Goal: Information Seeking & Learning: Find specific fact

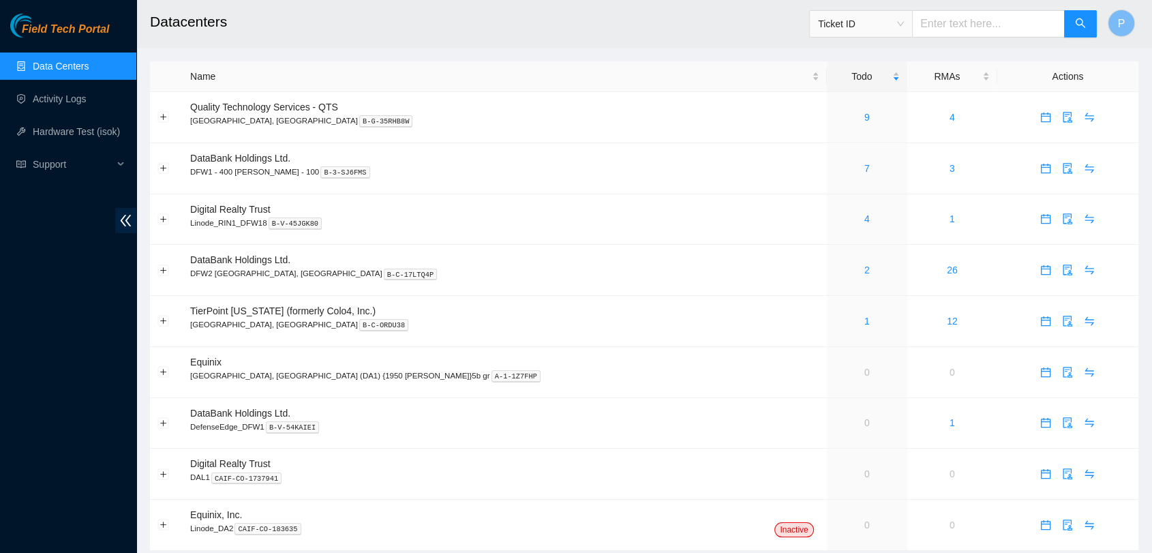
click at [89, 61] on link "Data Centers" at bounding box center [61, 66] width 56 height 11
click at [827, 179] on td "7" at bounding box center [867, 168] width 80 height 51
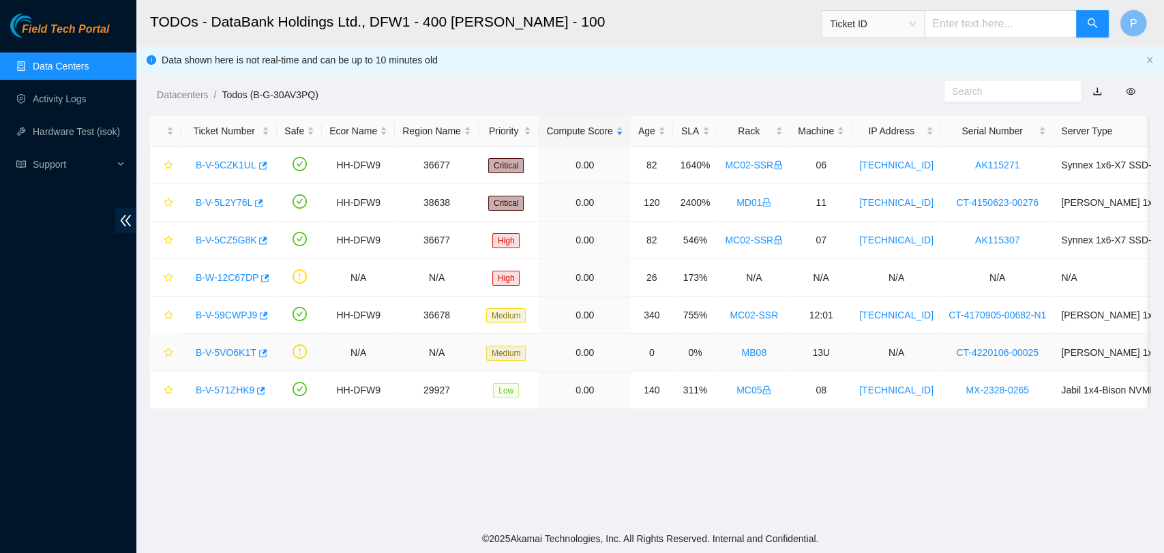
click at [203, 351] on link "B-V-5VO6K1T" at bounding box center [226, 352] width 61 height 11
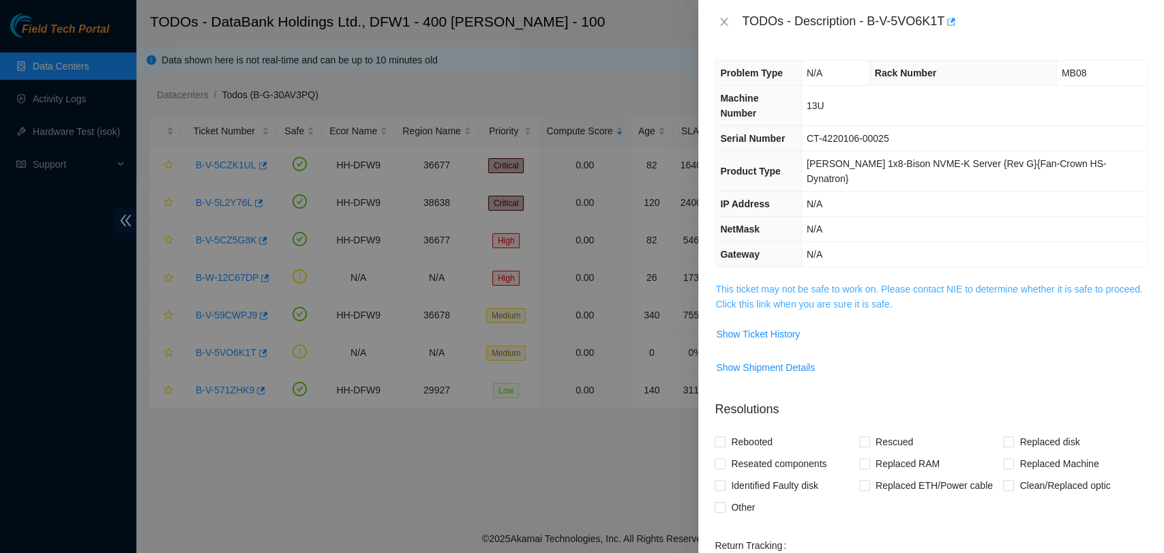
click at [846, 284] on link "This ticket may not be safe to work on. Please contact NIE to determine whether…" at bounding box center [928, 297] width 427 height 26
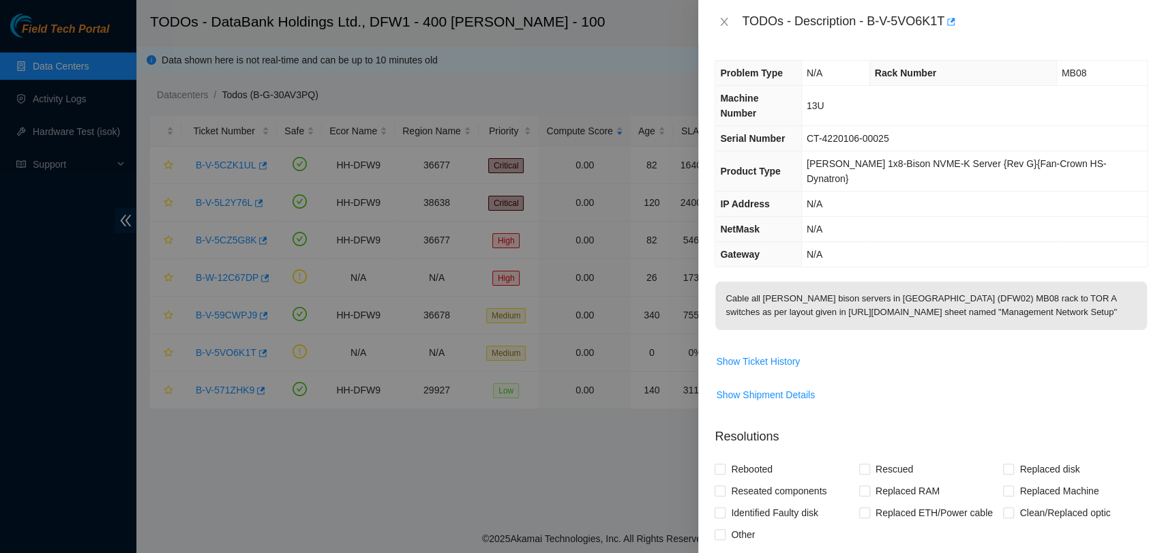
drag, startPoint x: 850, startPoint y: 298, endPoint x: 792, endPoint y: 304, distance: 58.3
click at [792, 304] on p "Cable all [PERSON_NAME] bison servers in [GEOGRAPHIC_DATA] (DFW02) MB08 rack to…" at bounding box center [931, 306] width 432 height 48
drag, startPoint x: 852, startPoint y: 295, endPoint x: 719, endPoint y: 288, distance: 133.8
click at [719, 288] on p "Cable all [PERSON_NAME] bison servers in [GEOGRAPHIC_DATA] (DFW02) MB08 rack to…" at bounding box center [931, 306] width 432 height 48
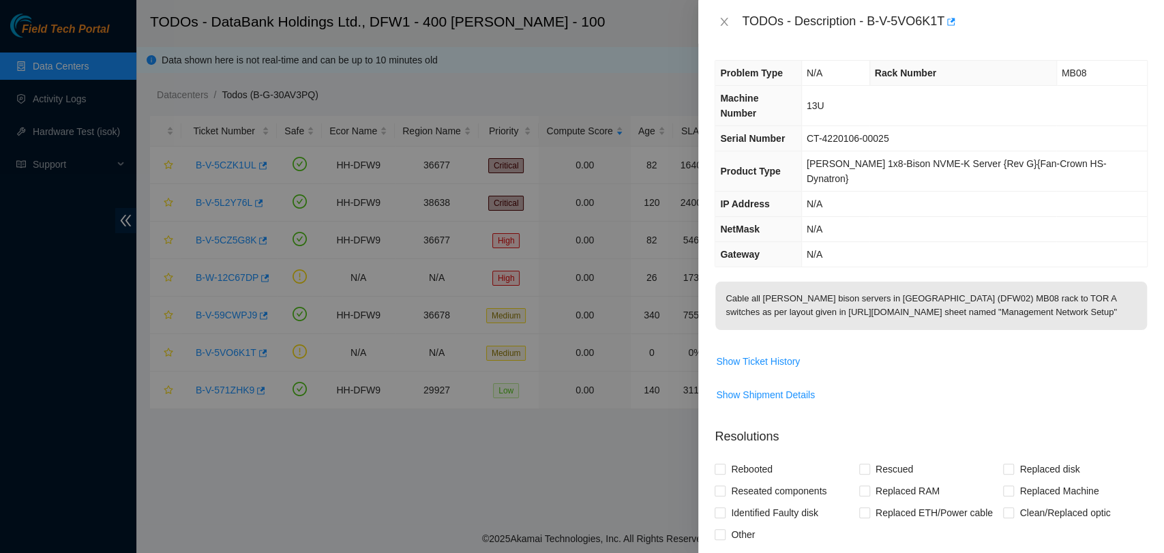
copy p "[URL][DOMAIN_NAME]"
click at [919, 417] on p "Resolutions" at bounding box center [931, 431] width 433 height 29
click at [725, 24] on icon "close" at bounding box center [724, 21] width 11 height 11
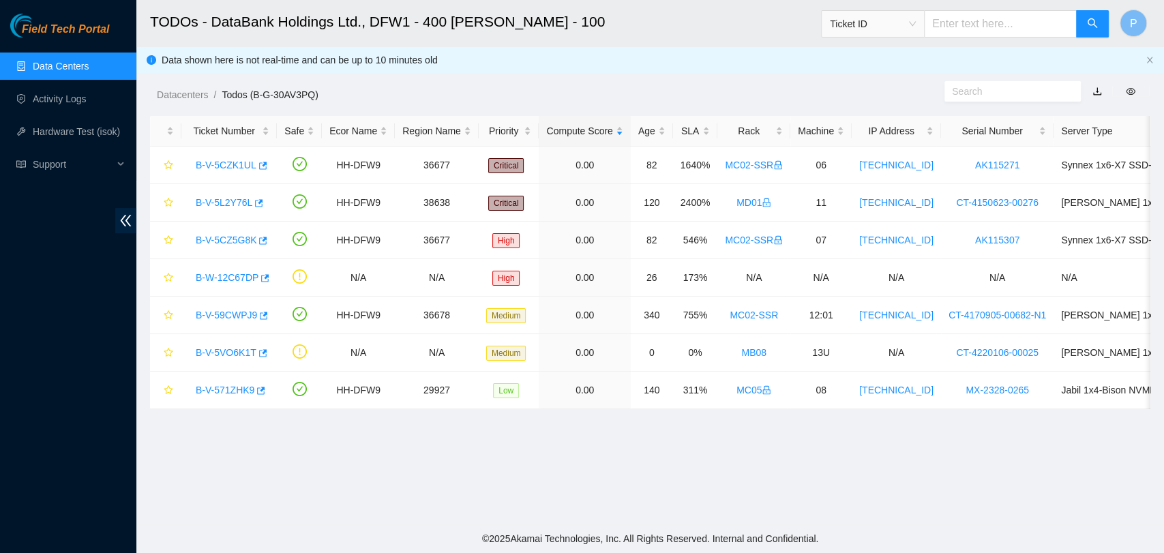
click at [970, 31] on input "text" at bounding box center [1000, 23] width 153 height 27
paste input "B-V-5VLQ2G5"
type input "B-V-5VLQ2G5"
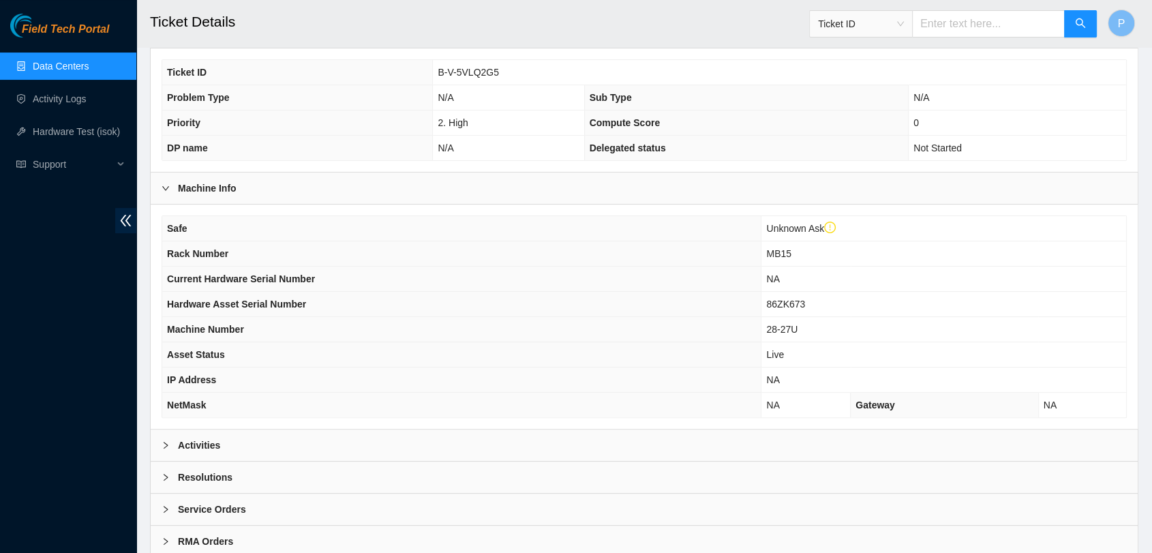
scroll to position [351, 0]
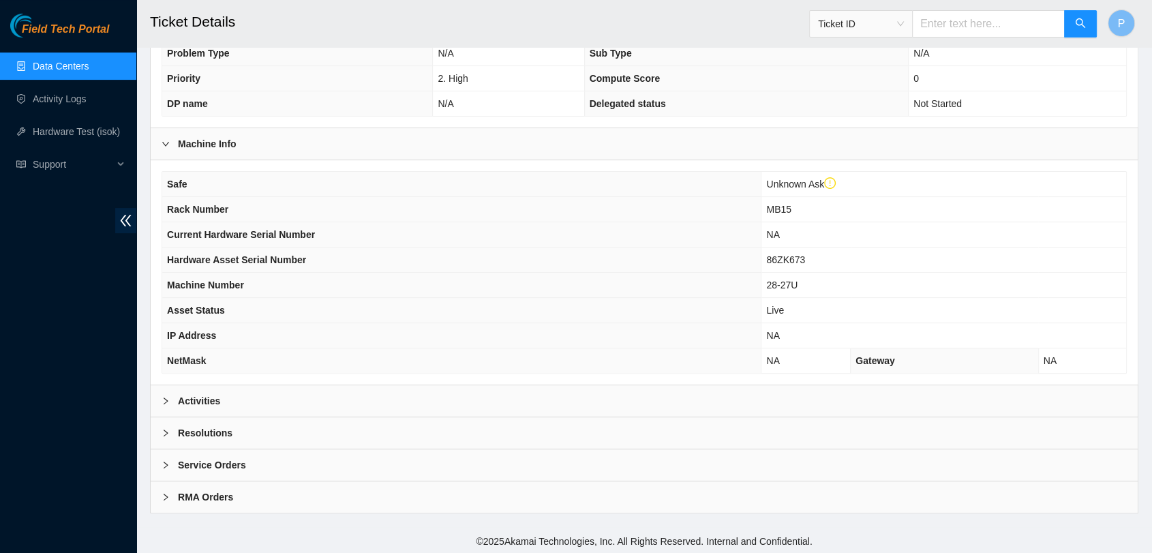
click at [458, 391] on div "Activities" at bounding box center [644, 400] width 987 height 31
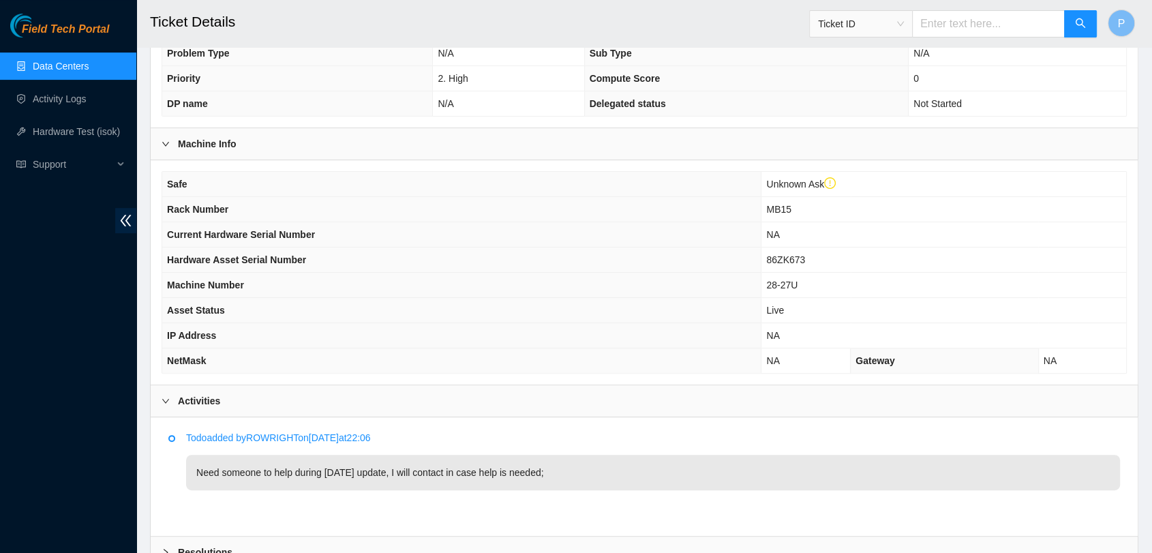
scroll to position [0, 0]
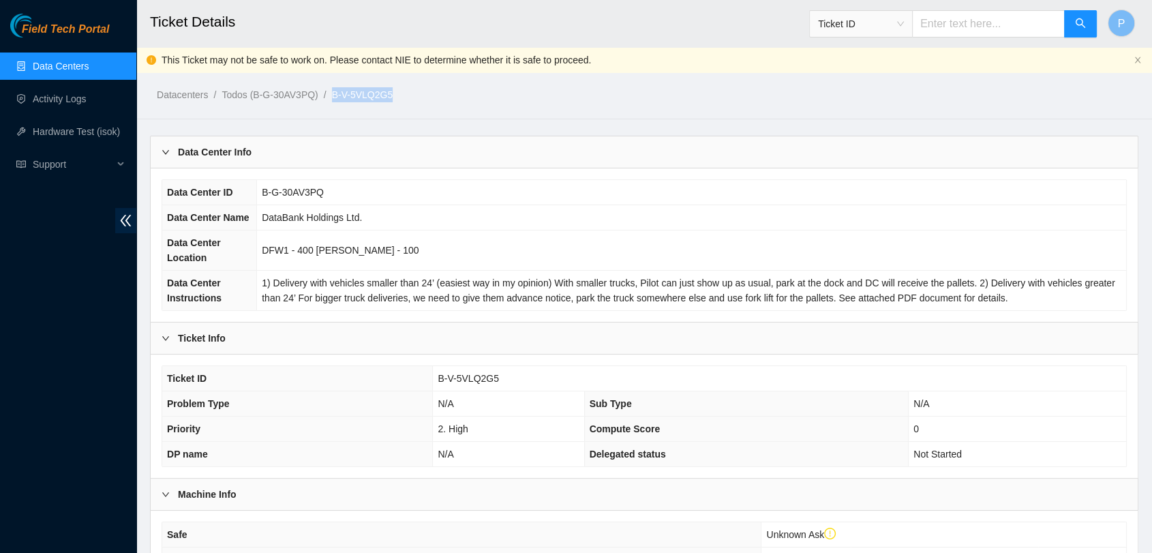
drag, startPoint x: 398, startPoint y: 95, endPoint x: 333, endPoint y: 99, distance: 64.9
click at [333, 99] on ol "Datacenters / Todos (B-G-30AV3PQ) / B-V-5VLQ2G5 /" at bounding box center [528, 94] width 742 height 15
copy link "B-V-5VLQ2G5"
click at [724, 170] on div "Data Center ID B-G-30AV3PQ Data Center Name DataBank Holdings Ltd. Data Center …" at bounding box center [644, 244] width 987 height 153
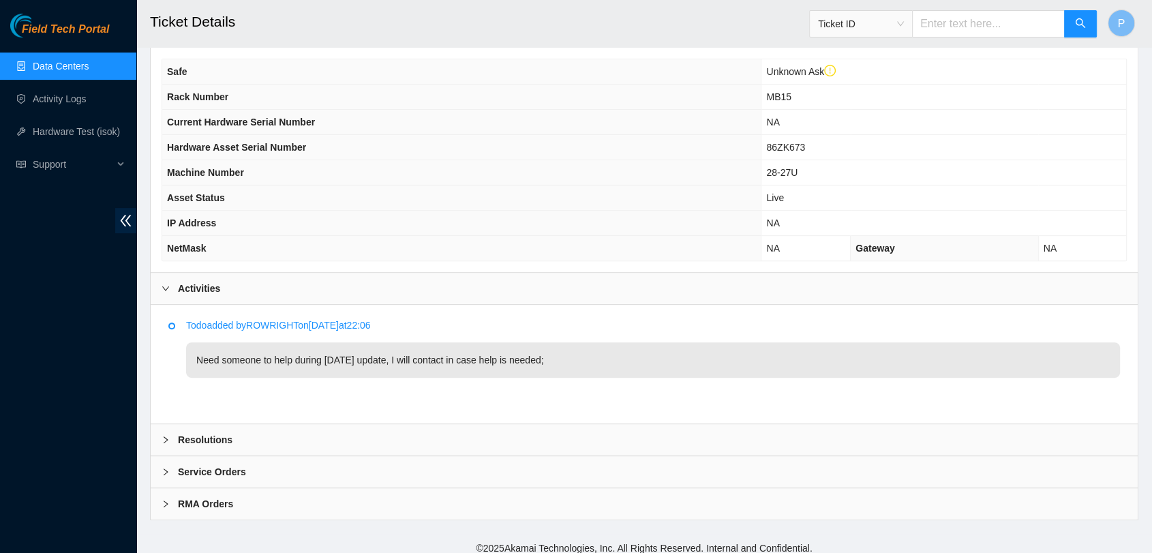
scroll to position [470, 0]
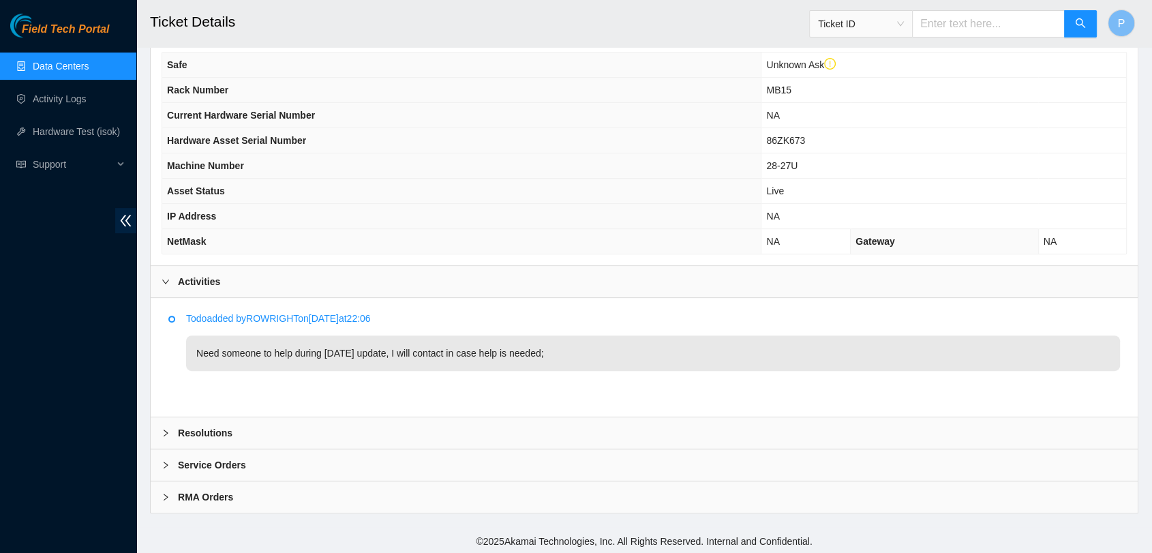
click at [89, 61] on link "Data Centers" at bounding box center [61, 66] width 56 height 11
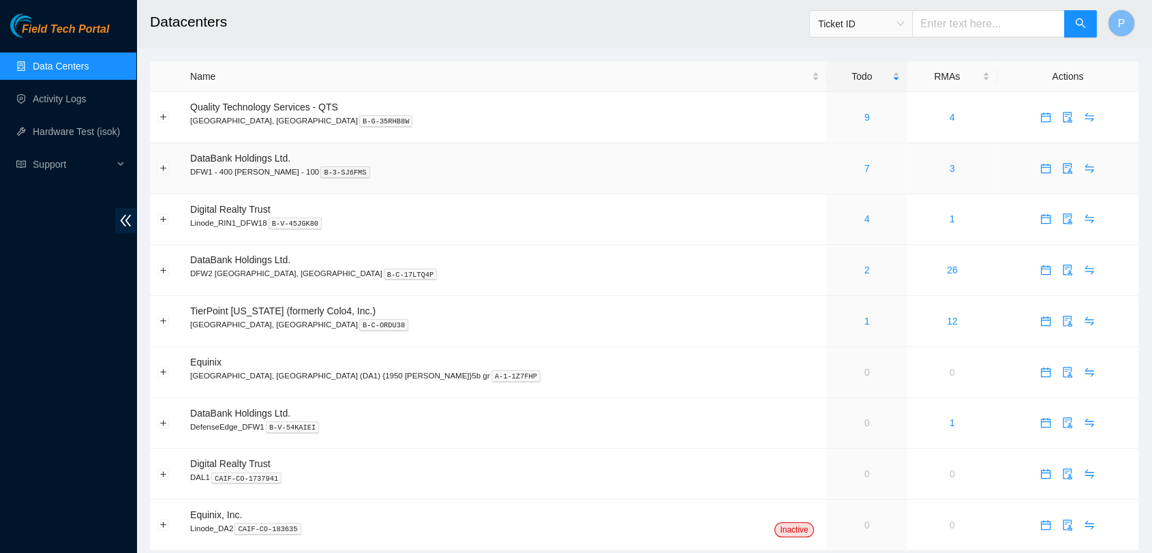
click at [835, 163] on div "7" at bounding box center [867, 168] width 65 height 15
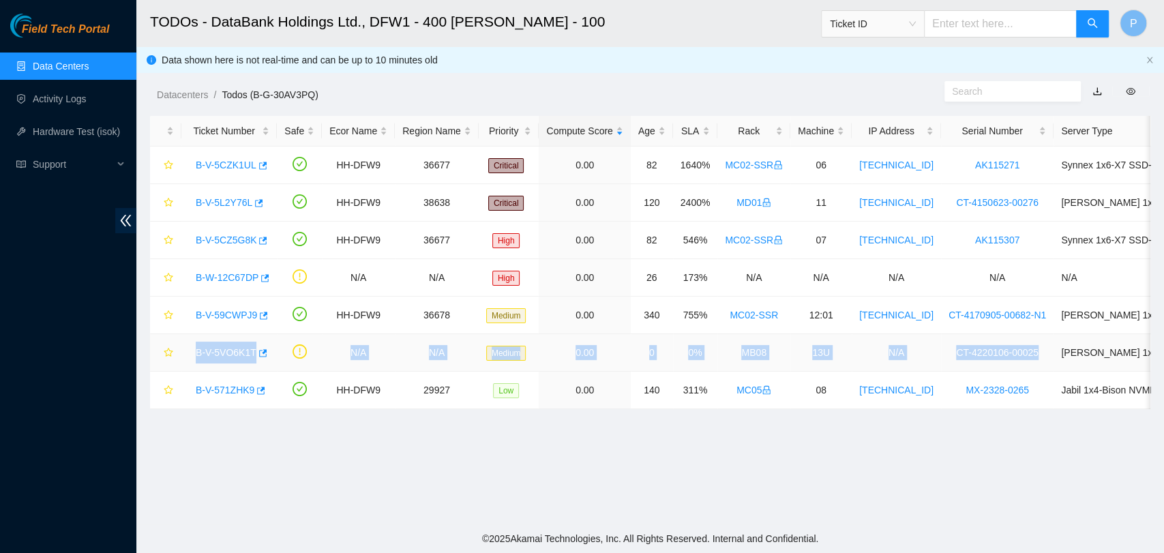
drag, startPoint x: 193, startPoint y: 351, endPoint x: 1019, endPoint y: 357, distance: 826.5
click at [1019, 357] on tr "B-V-5VO6K1T N/A N/A Medium 0.00 0 0% MB08 13U N/A CT-4220106-00025 [PERSON_NAME…" at bounding box center [780, 353] width 1260 height 38
copy tr "B-V-5VO6K1T N/A N/A Medium 0.00 0 0% MB08 13U N/A CT-4220106-00025"
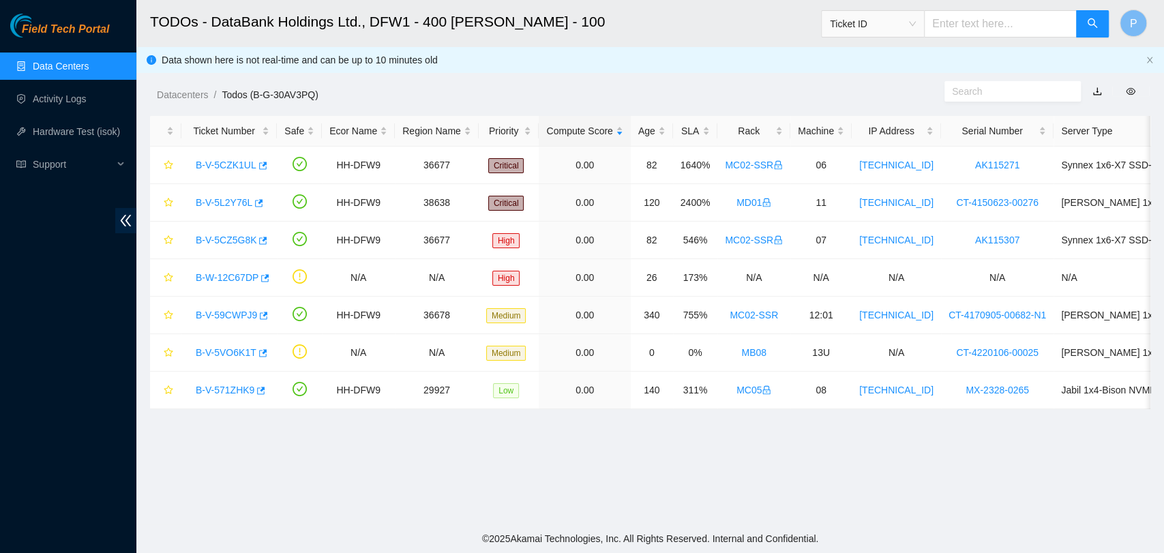
click at [376, 461] on main "TODOs - DataBank Holdings Ltd., DFW1 - 400 [PERSON_NAME] - 100 Ticket ID P Data…" at bounding box center [650, 262] width 1028 height 524
click at [239, 350] on link "B-V-5VO6K1T" at bounding box center [226, 352] width 61 height 11
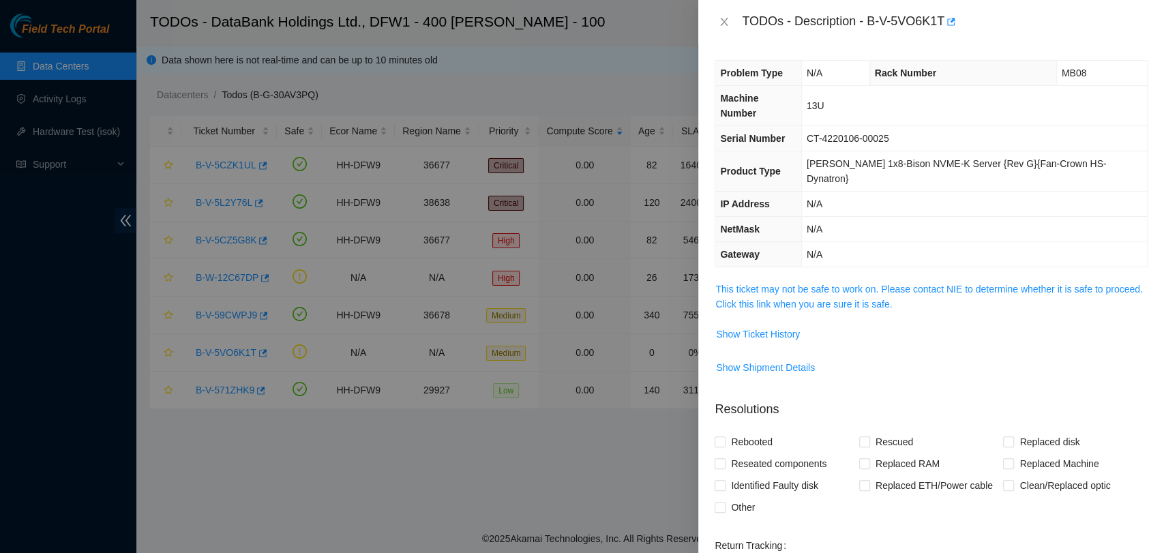
click at [830, 282] on span "This ticket may not be safe to work on. Please contact NIE to determine whether…" at bounding box center [931, 297] width 432 height 30
click at [839, 284] on link "This ticket may not be safe to work on. Please contact NIE to determine whether…" at bounding box center [928, 297] width 427 height 26
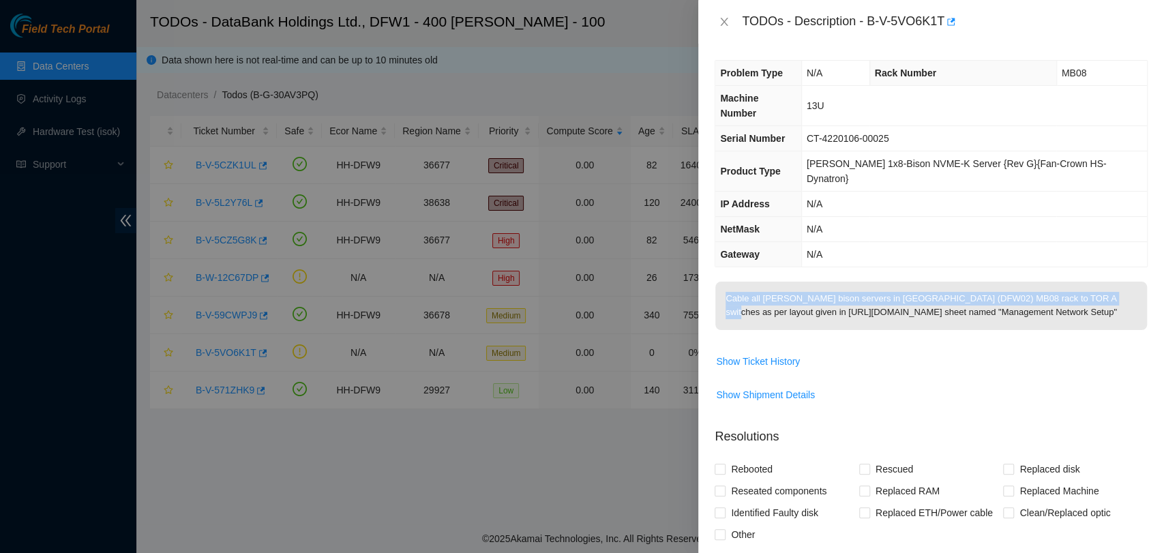
drag, startPoint x: 724, startPoint y: 266, endPoint x: 1075, endPoint y: 274, distance: 352.0
click at [1075, 282] on p "Cable all [PERSON_NAME] bison servers in [GEOGRAPHIC_DATA] (DFW02) MB08 rack to…" at bounding box center [931, 306] width 432 height 48
copy p "Cable all [PERSON_NAME] bison servers in [GEOGRAPHIC_DATA] (DFW02) MB08 rack to…"
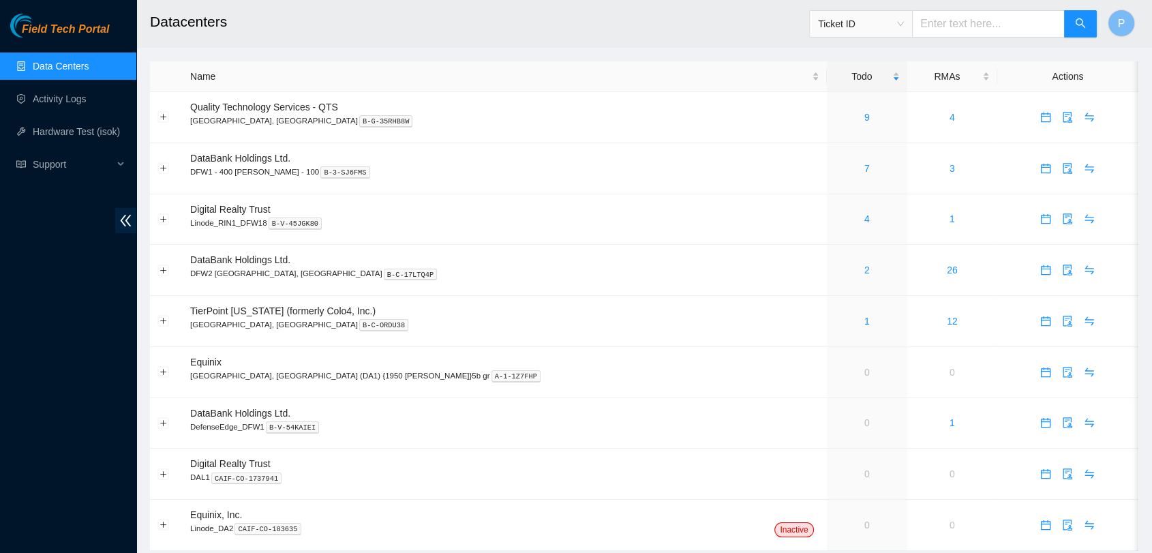
click at [1014, 25] on input "text" at bounding box center [988, 23] width 153 height 27
paste input "86ZK673"
click at [904, 27] on span "Ticket ID" at bounding box center [861, 24] width 86 height 20
type input "86ZK673"
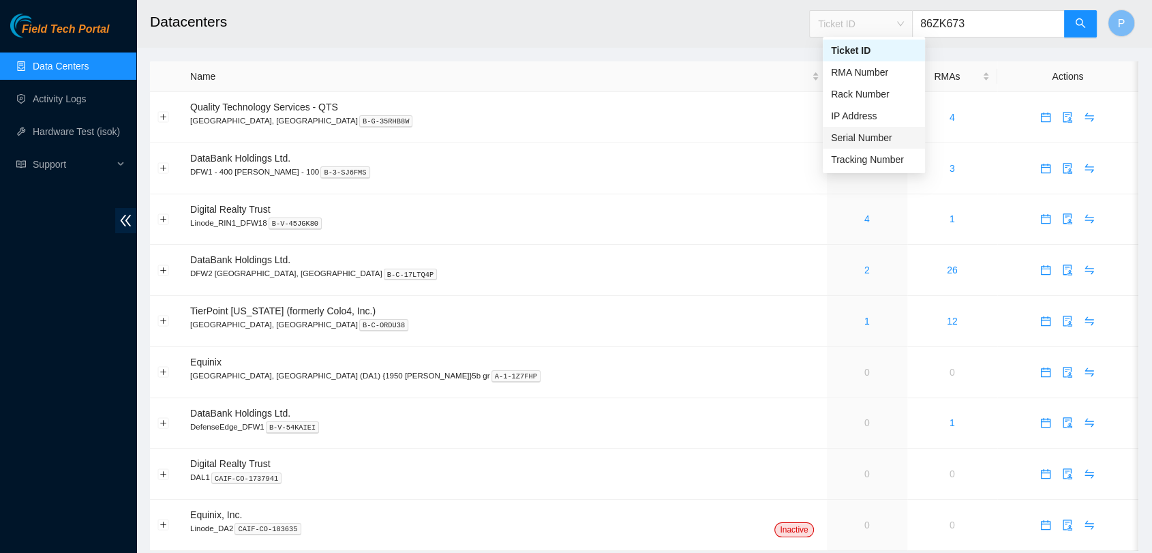
click at [876, 144] on div "Serial Number" at bounding box center [874, 137] width 86 height 15
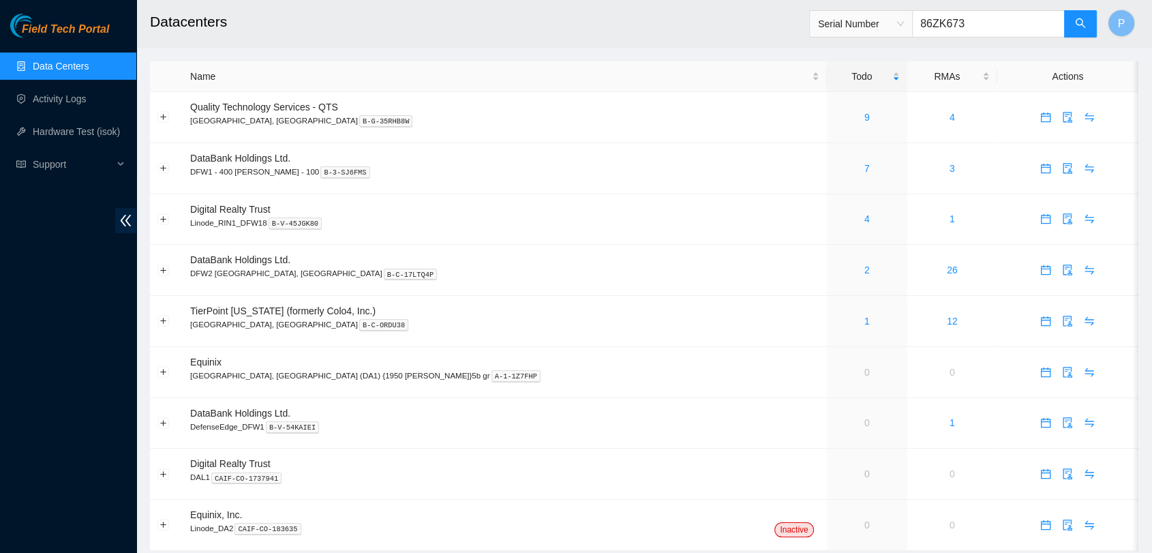
drag, startPoint x: 1007, startPoint y: 37, endPoint x: 1017, endPoint y: 29, distance: 12.1
click at [1017, 29] on span "Serial Number 86ZK673" at bounding box center [953, 23] width 288 height 27
click at [1017, 29] on input "86ZK673" at bounding box center [988, 23] width 153 height 27
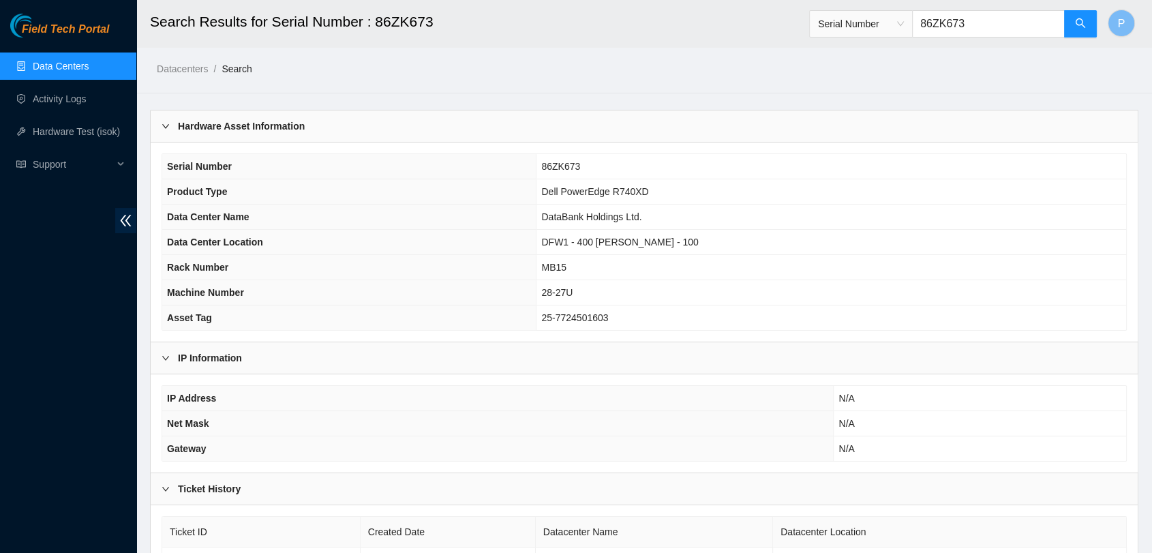
click at [580, 168] on span "86ZK673" at bounding box center [560, 166] width 39 height 11
copy span "86ZK673"
